Goal: Task Accomplishment & Management: Complete application form

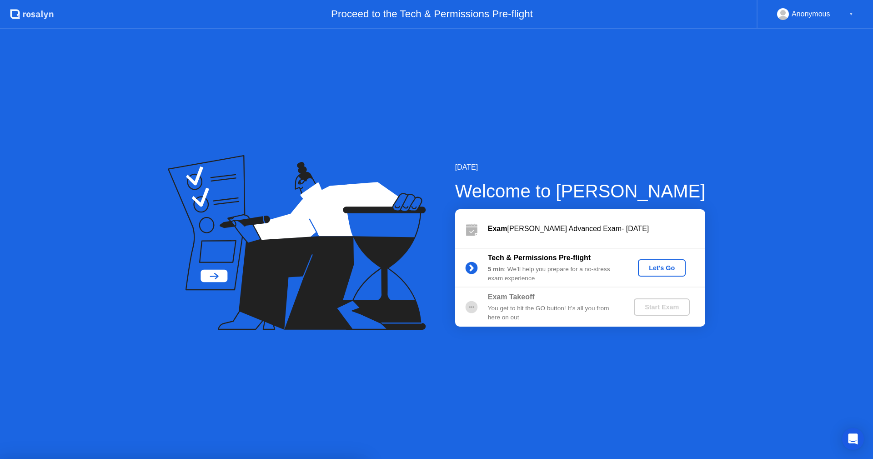
click at [655, 265] on div "Let's Go" at bounding box center [661, 267] width 40 height 7
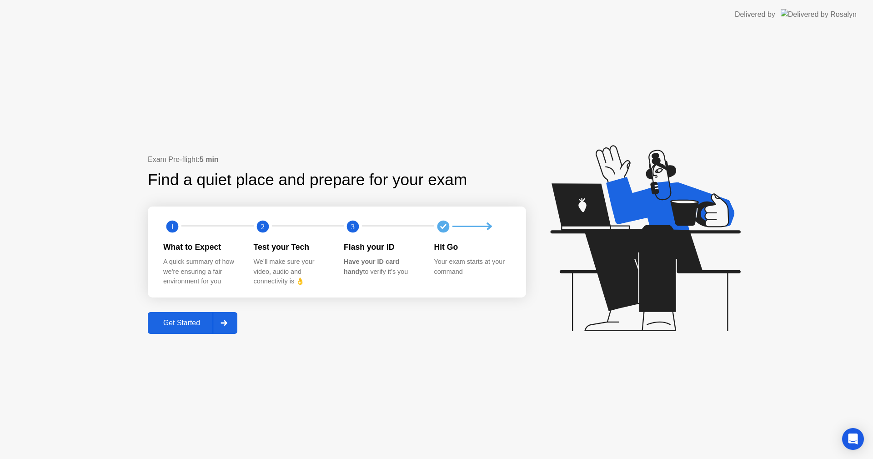
click at [187, 324] on div "Get Started" at bounding box center [181, 323] width 62 height 8
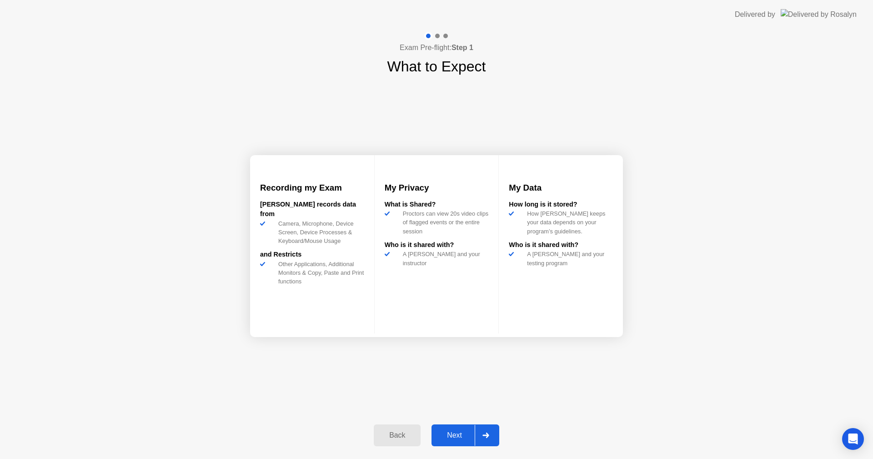
click at [467, 431] on div "Next" at bounding box center [454, 435] width 40 height 8
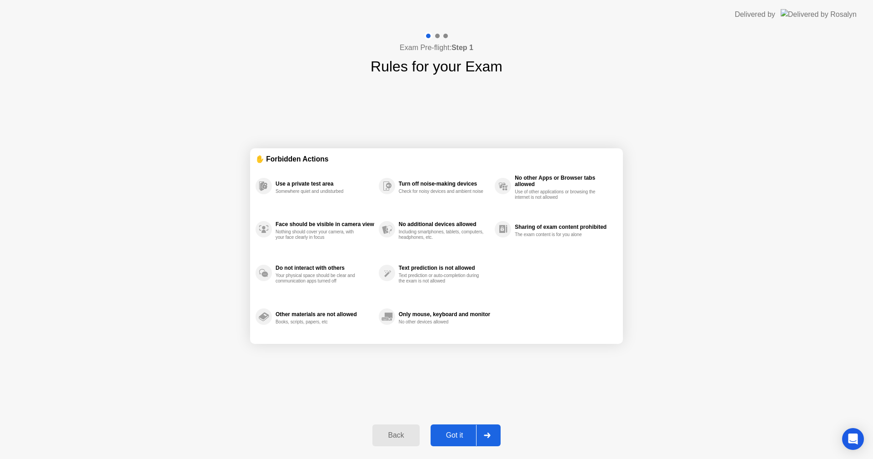
click at [467, 429] on button "Got it" at bounding box center [465, 435] width 70 height 22
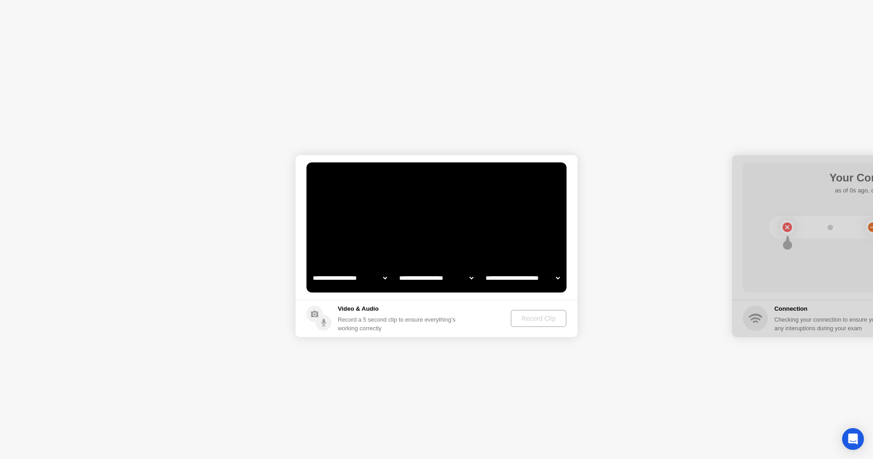
select select "**********"
select select "*******"
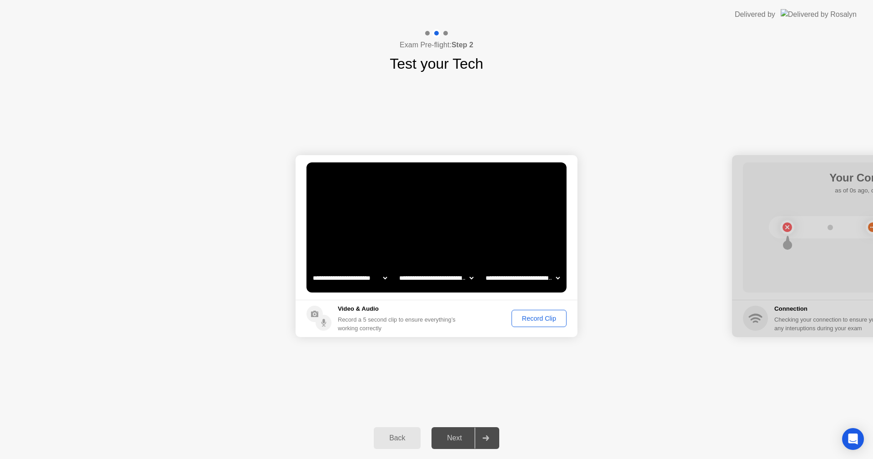
click at [535, 320] on div "Record Clip" at bounding box center [539, 318] width 49 height 7
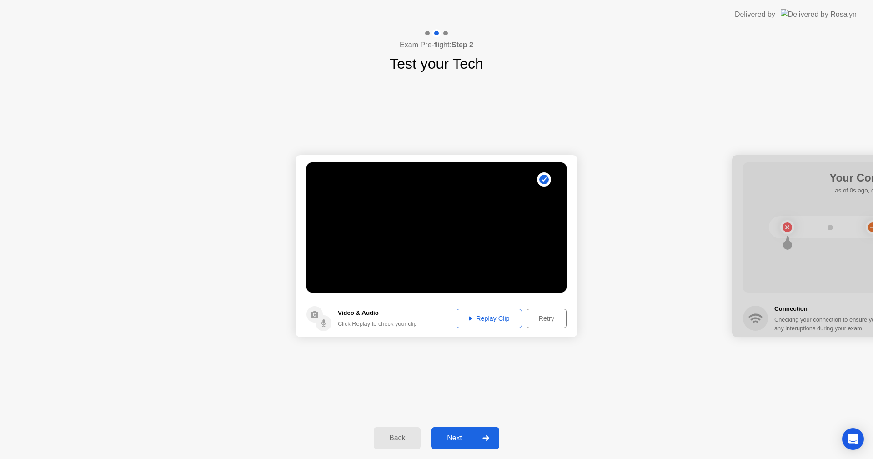
click at [548, 313] on button "Retry" at bounding box center [546, 318] width 40 height 19
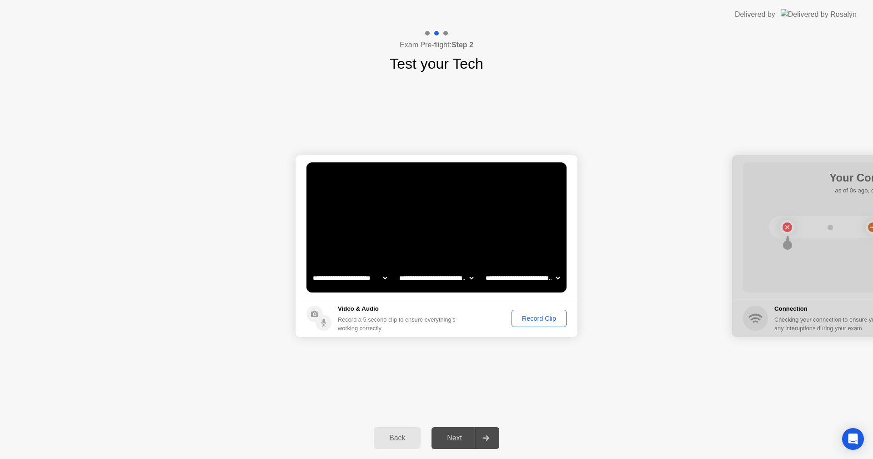
click at [546, 322] on div "Record Clip" at bounding box center [539, 318] width 49 height 7
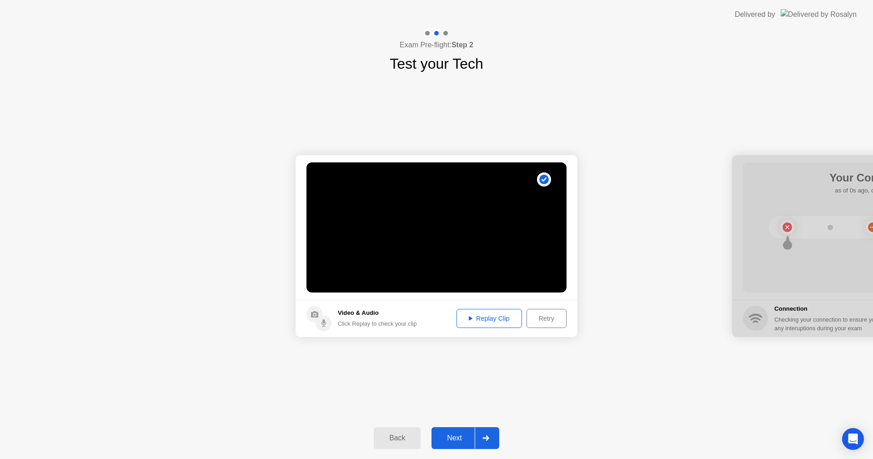
click at [495, 320] on div "Replay Clip" at bounding box center [489, 318] width 59 height 7
click at [556, 318] on div "Retry" at bounding box center [547, 318] width 34 height 7
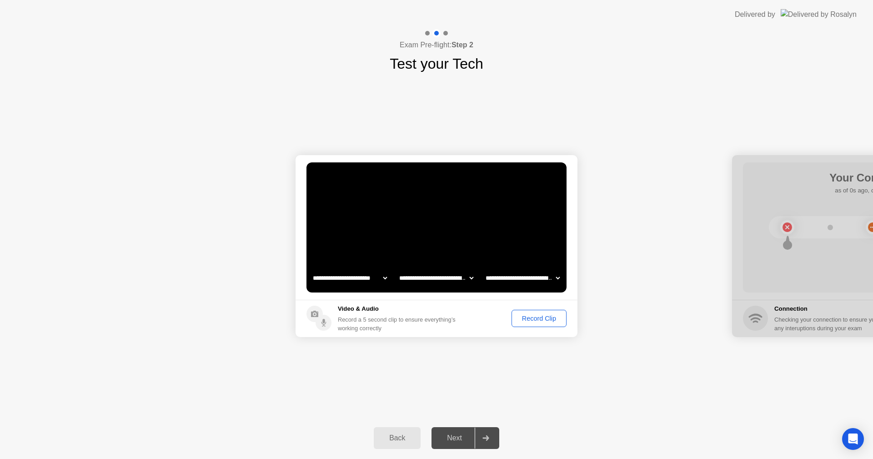
click at [533, 319] on div "Record Clip" at bounding box center [539, 318] width 49 height 7
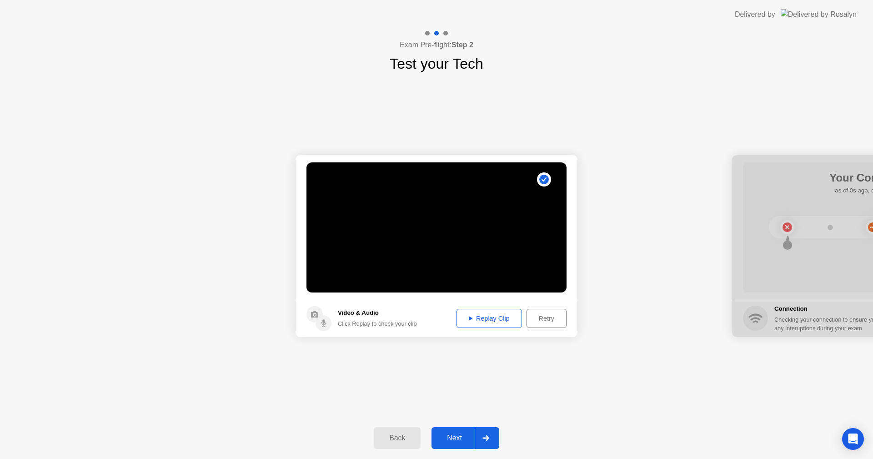
click at [533, 319] on div "Retry" at bounding box center [547, 318] width 34 height 7
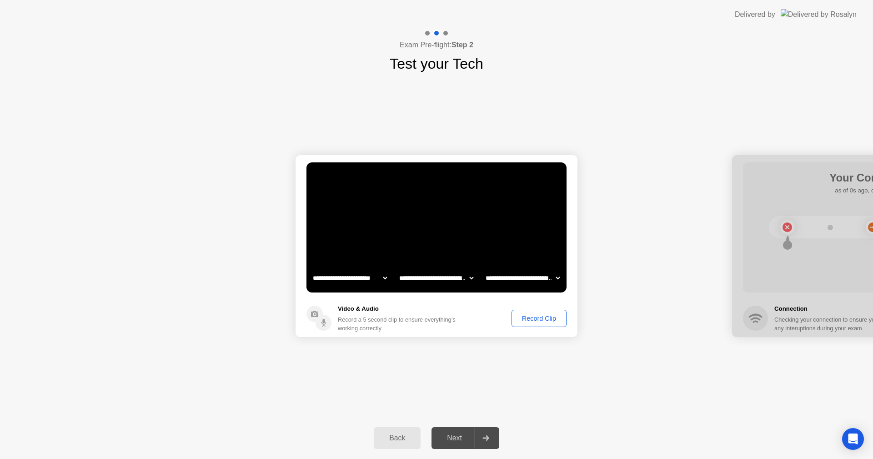
click at [527, 320] on div "Record Clip" at bounding box center [539, 318] width 49 height 7
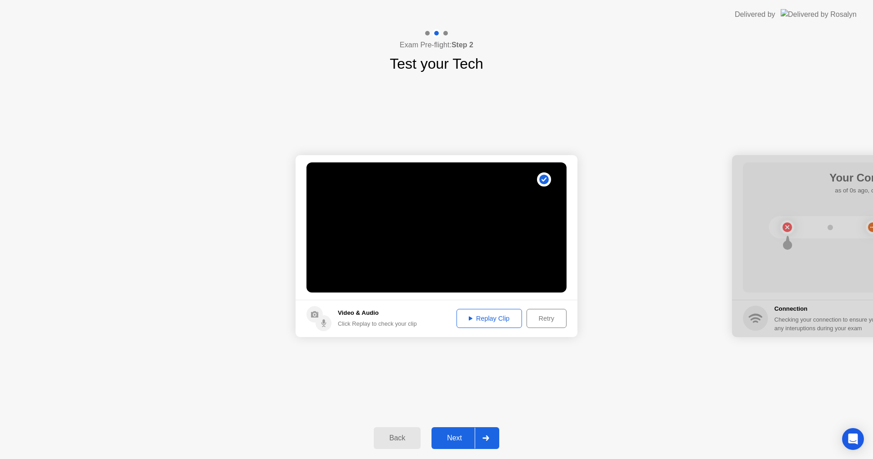
click at [535, 322] on div "Retry" at bounding box center [547, 318] width 34 height 7
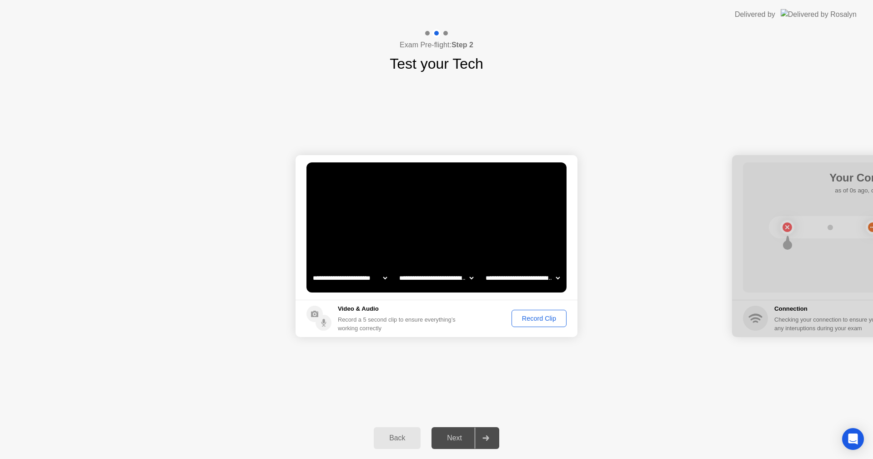
click at [535, 322] on div "Record Clip" at bounding box center [539, 318] width 49 height 7
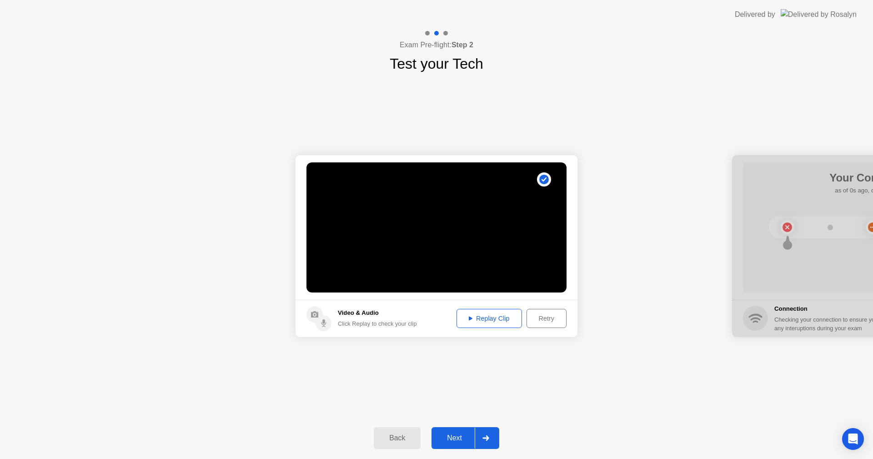
click at [488, 315] on div "Replay Clip" at bounding box center [489, 318] width 59 height 7
click at [467, 437] on div "Next" at bounding box center [454, 438] width 40 height 8
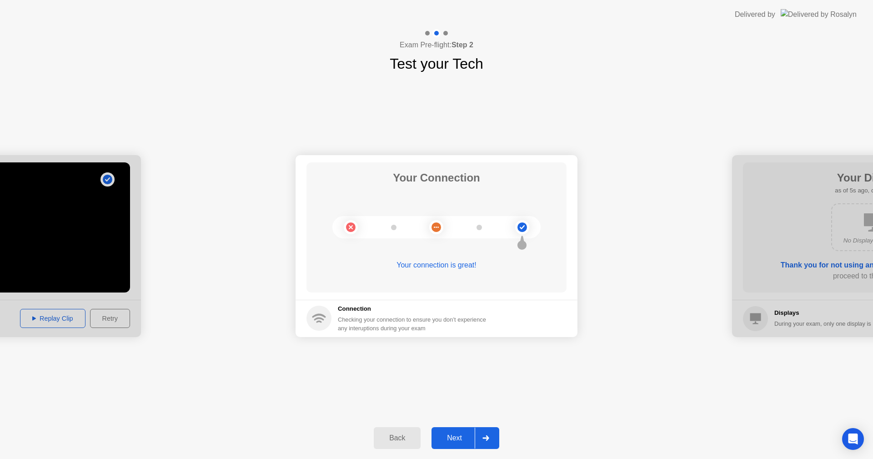
click at [449, 439] on div "Next" at bounding box center [454, 438] width 40 height 8
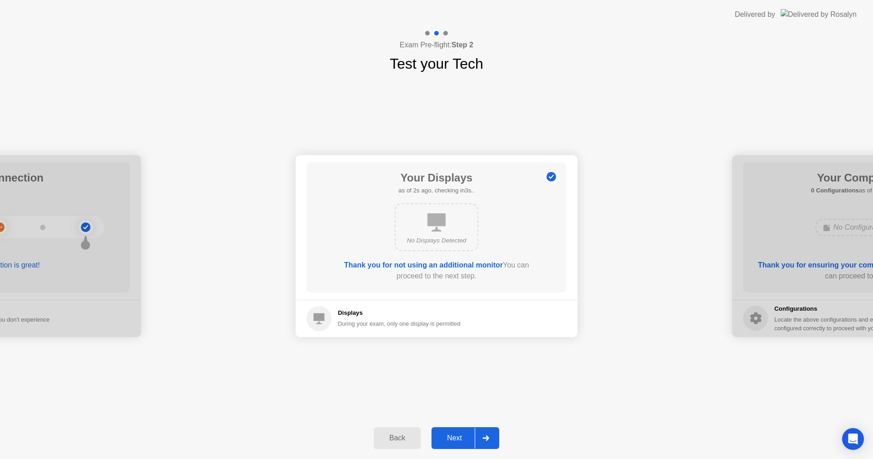
click at [458, 442] on div "Next" at bounding box center [454, 438] width 40 height 8
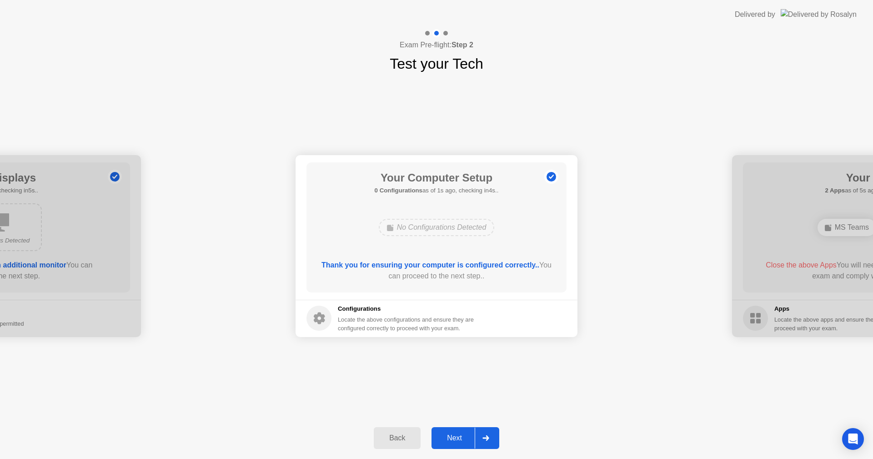
click at [458, 439] on div "Next" at bounding box center [454, 438] width 40 height 8
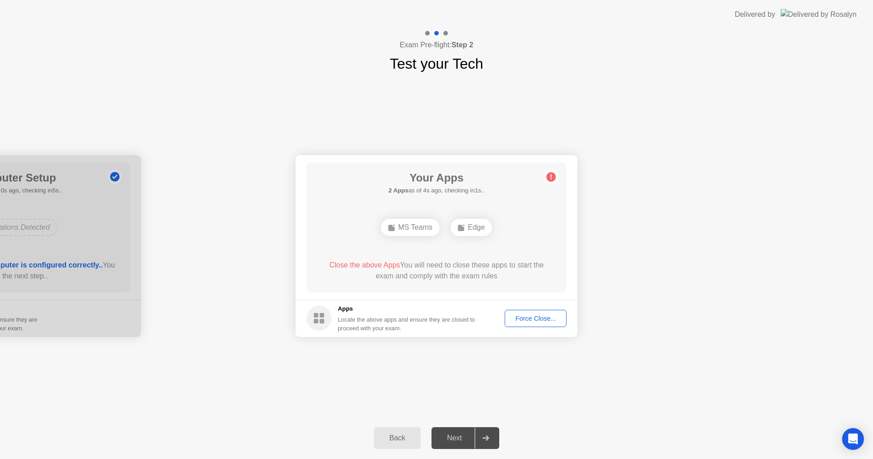
click at [514, 320] on div "Force Close..." at bounding box center [535, 318] width 55 height 7
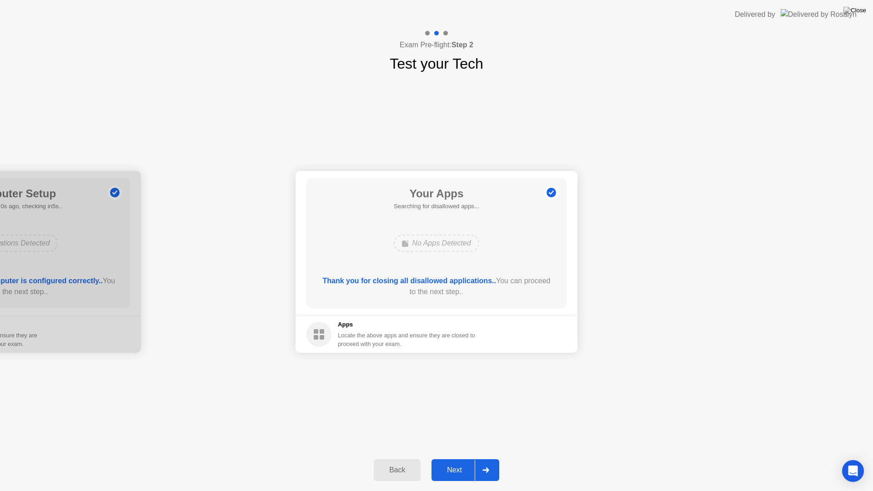
click at [456, 458] on div "Next" at bounding box center [454, 470] width 40 height 8
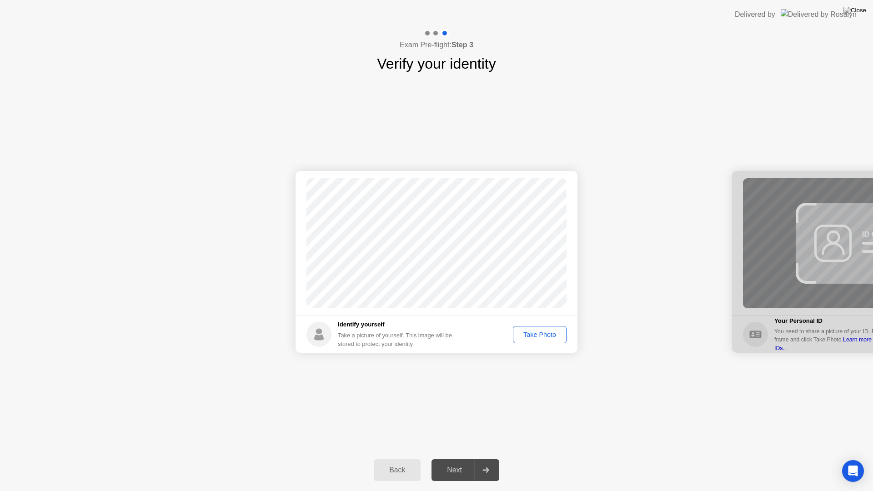
click at [530, 338] on div "Take Photo" at bounding box center [539, 334] width 47 height 7
click at [485, 458] on div at bounding box center [486, 470] width 22 height 21
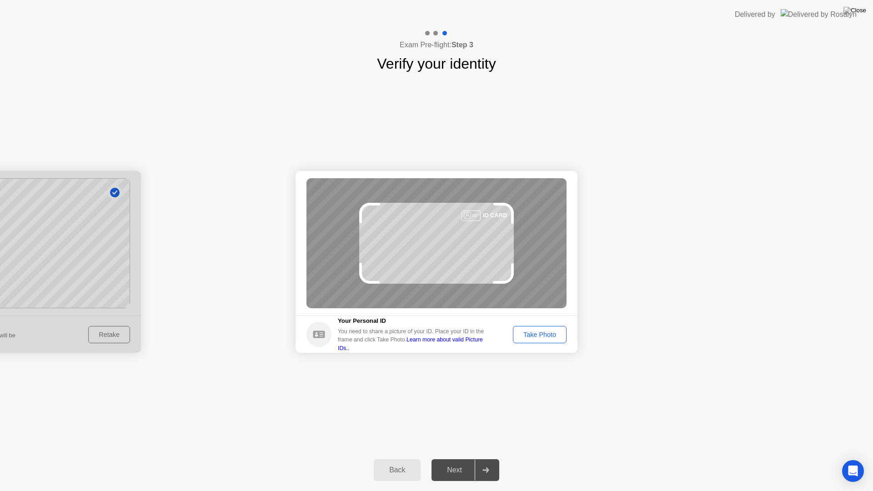
click at [549, 333] on div "Take Photo" at bounding box center [539, 334] width 47 height 7
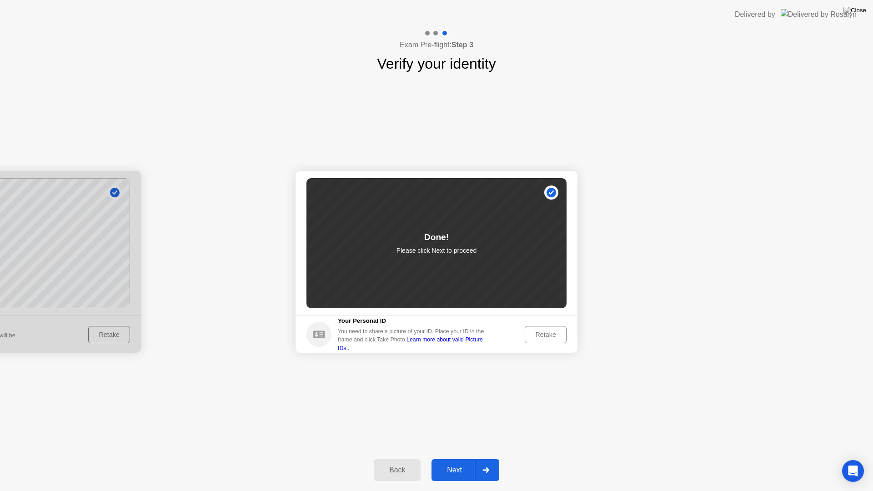
click at [485, 458] on icon at bounding box center [485, 469] width 7 height 5
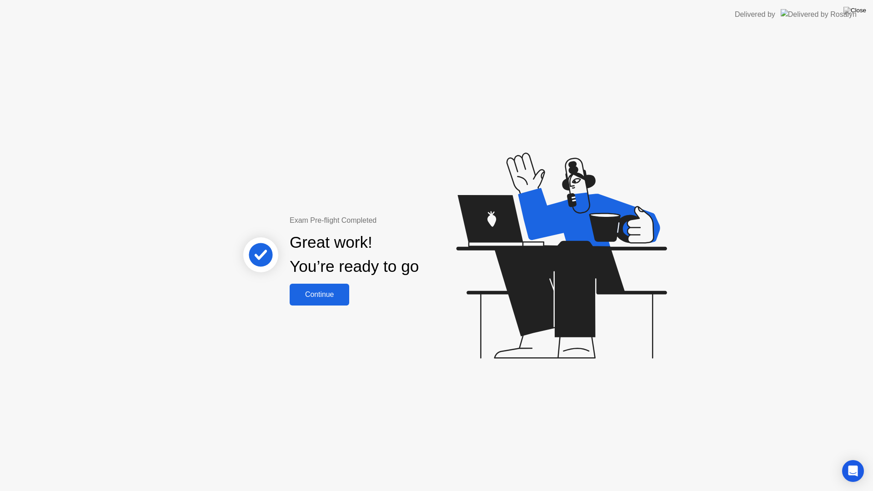
click at [308, 299] on div "Continue" at bounding box center [319, 294] width 54 height 8
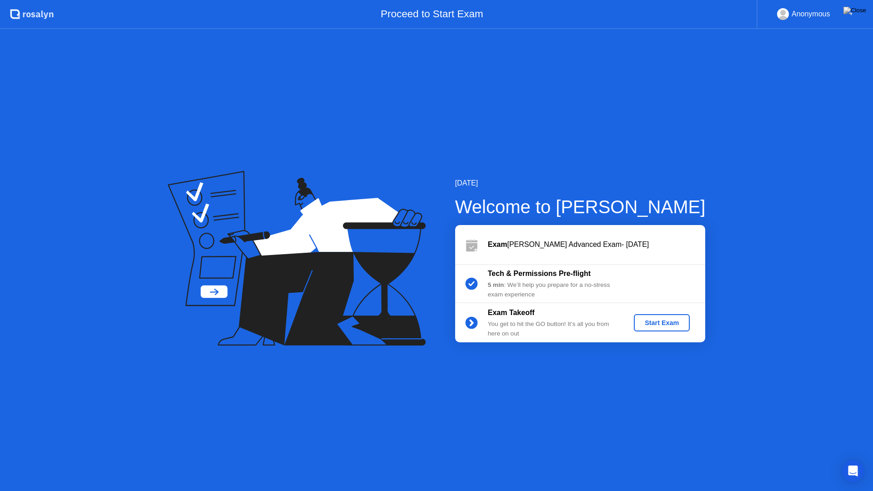
click at [660, 321] on div "Start Exam" at bounding box center [661, 322] width 49 height 7
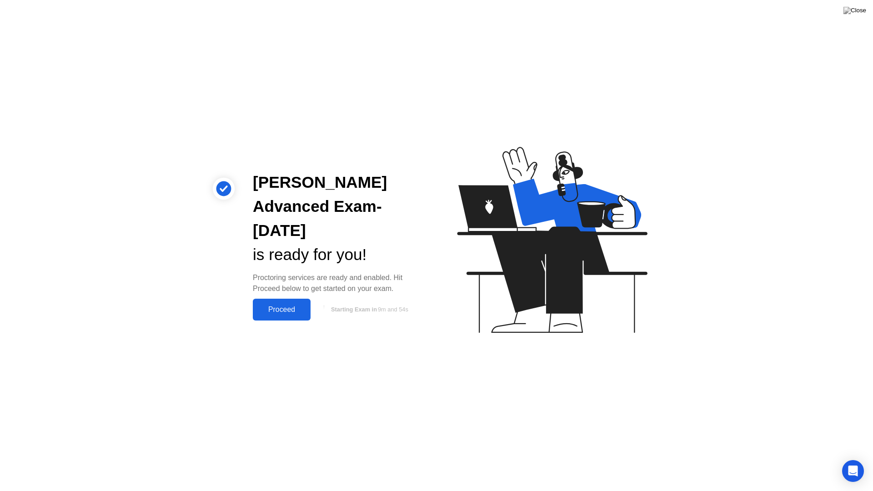
click at [292, 309] on div "Proceed" at bounding box center [281, 309] width 52 height 8
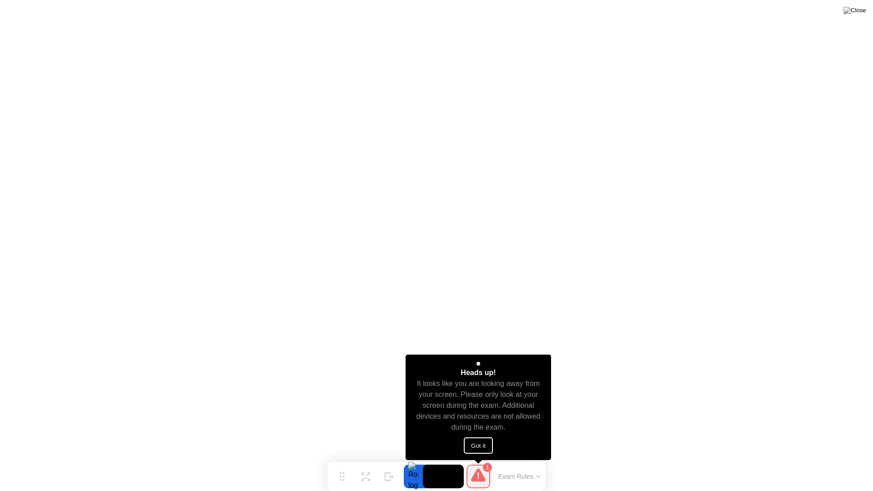
click at [478, 445] on button "Got it" at bounding box center [478, 445] width 29 height 16
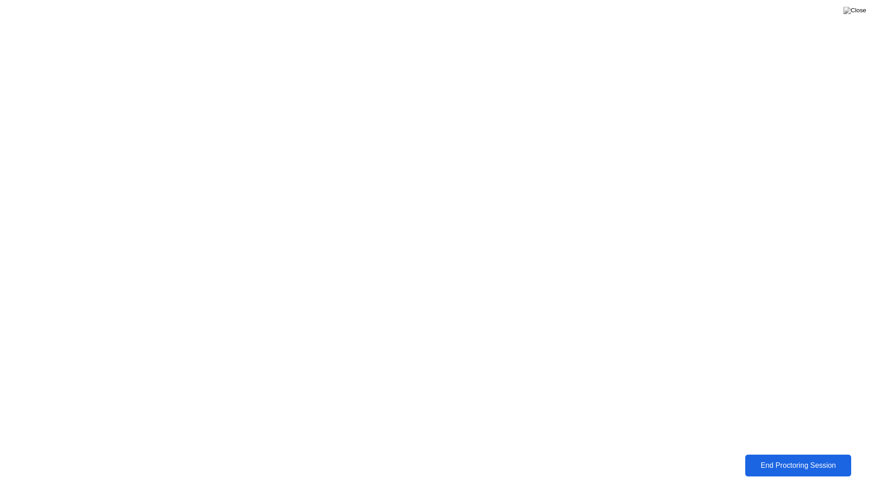
click at [790, 458] on div "End Proctoring Session" at bounding box center [798, 465] width 105 height 9
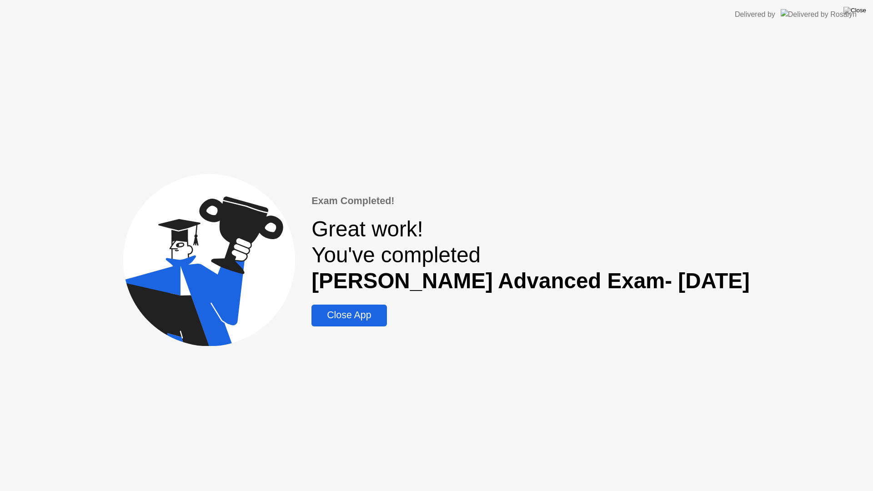
click at [355, 312] on div "Close App" at bounding box center [349, 315] width 70 height 11
